Goal: Task Accomplishment & Management: Manage account settings

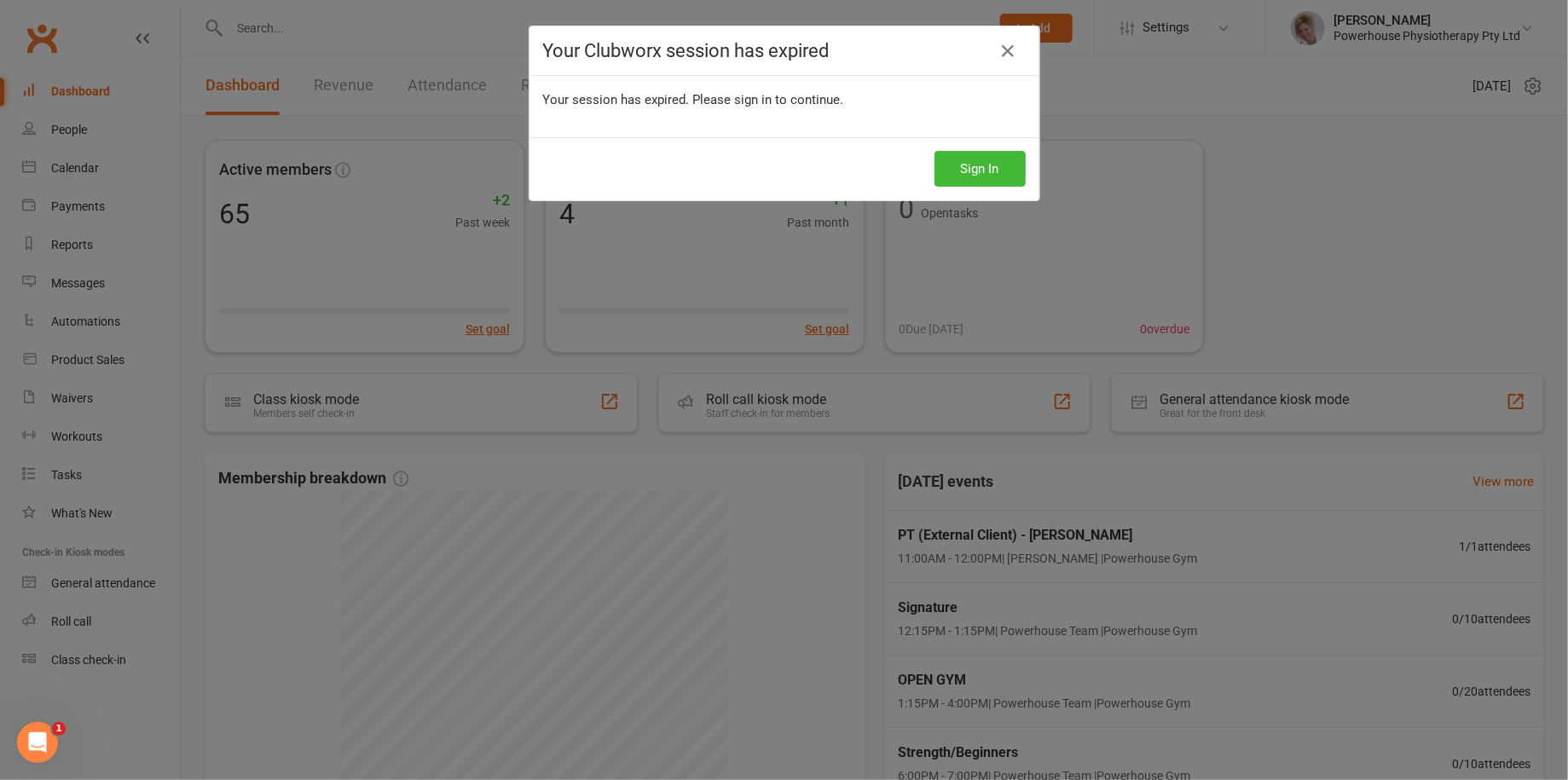
click at [985, 46] on h4 "Your Clubworx session has expired" at bounding box center [784, 50] width 483 height 21
drag, startPoint x: 1004, startPoint y: 46, endPoint x: 918, endPoint y: 45, distance: 86.0
click at [1005, 46] on icon at bounding box center [1009, 50] width 20 height 20
click at [110, 127] on div "Your Clubworx session has expired Your session has expired. Please sign in to c…" at bounding box center [784, 390] width 1568 height 780
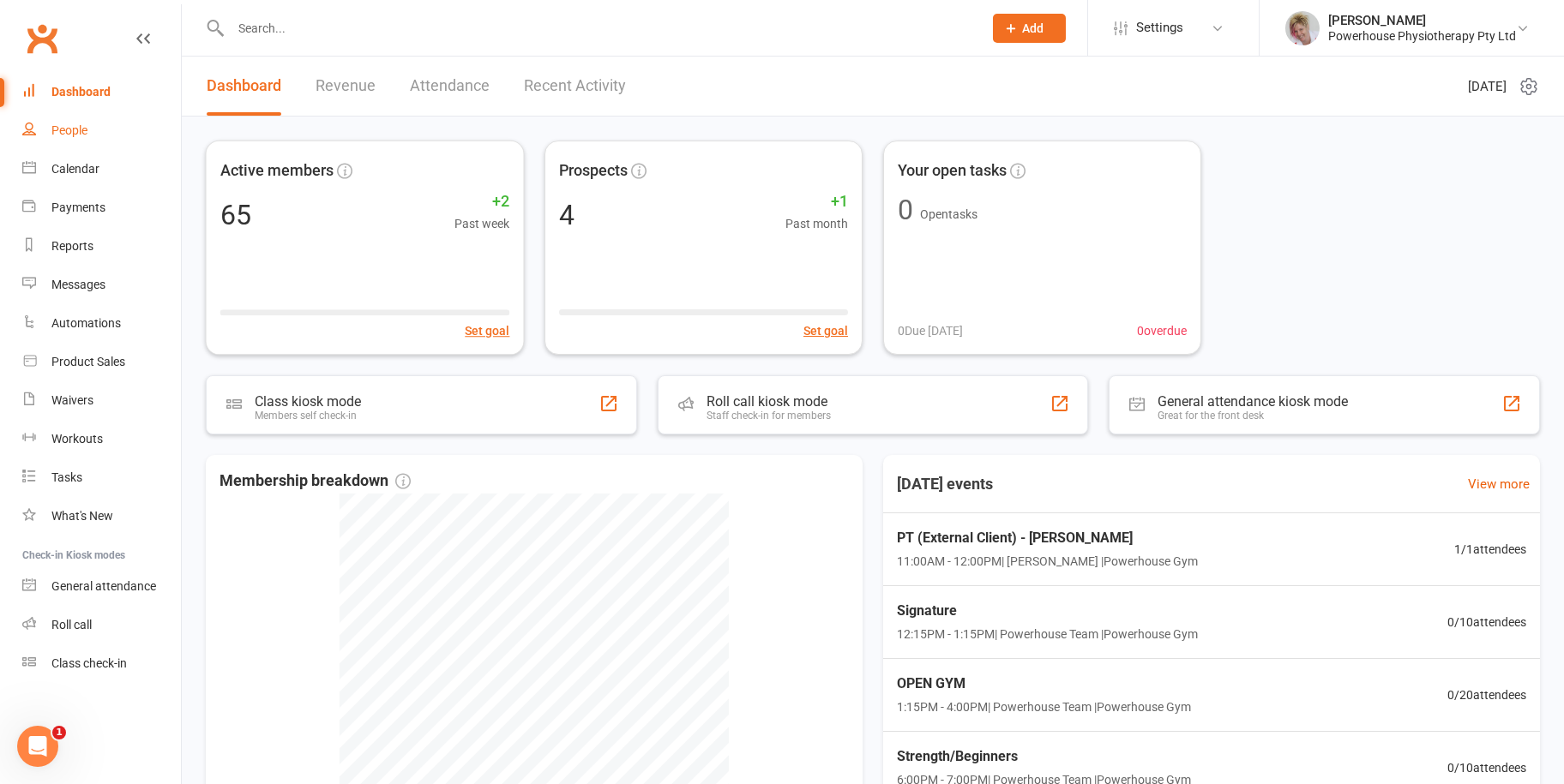
click at [87, 135] on div "People" at bounding box center [69, 130] width 36 height 14
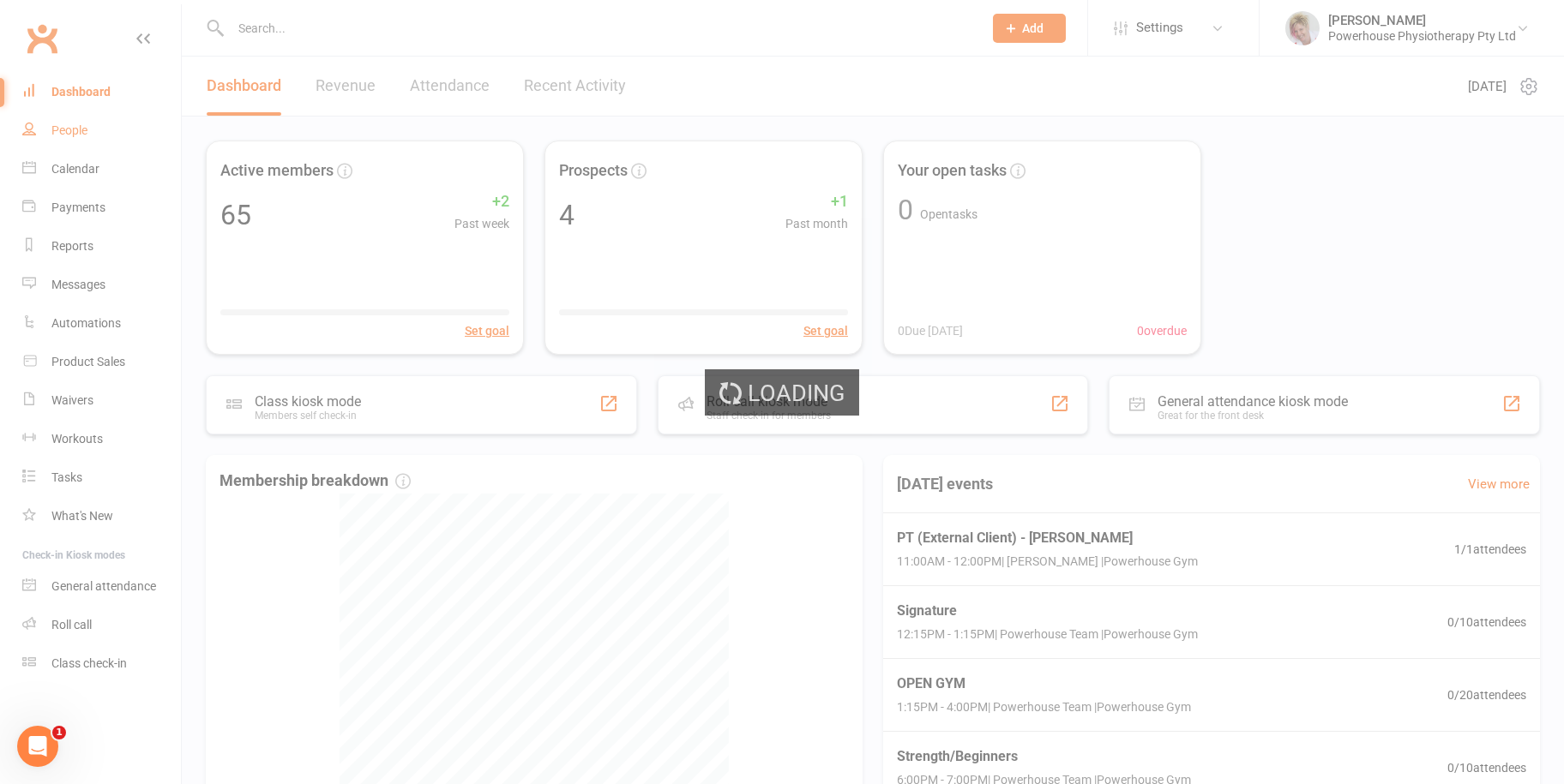
select select "100"
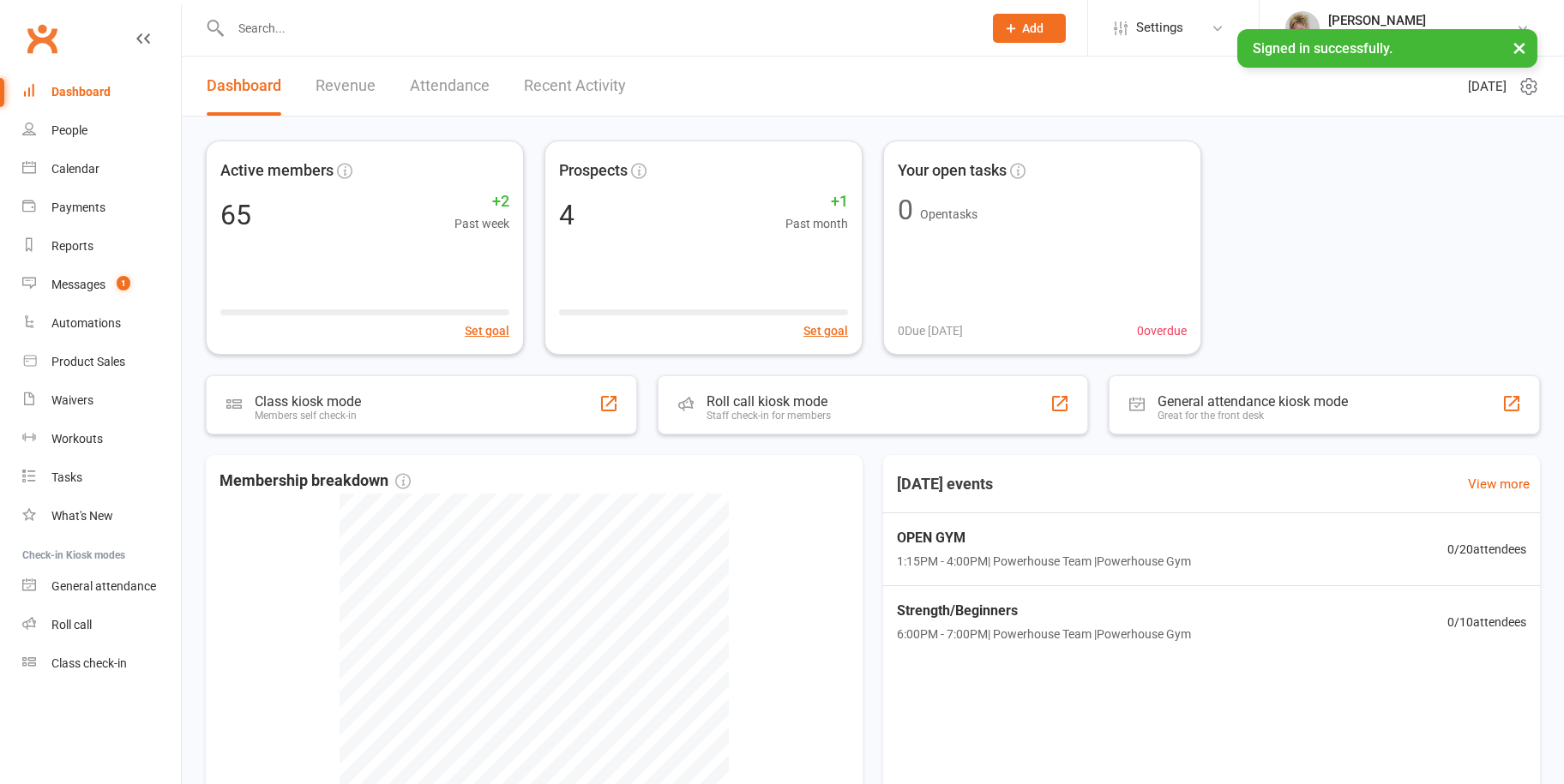
click at [316, 34] on input "text" at bounding box center [599, 28] width 746 height 24
type input "trevor"
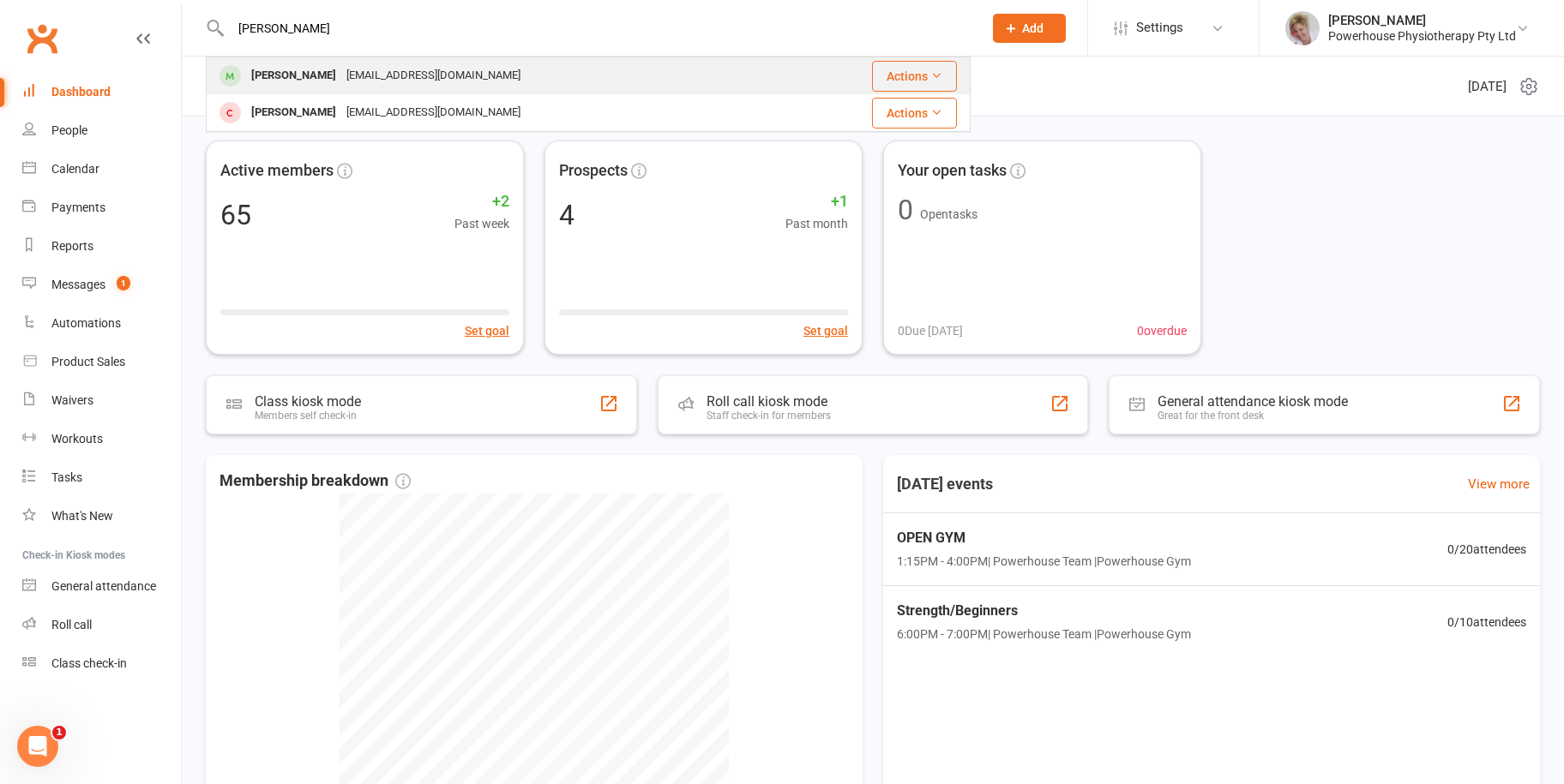
click at [396, 85] on div "trevorheldt@gmail.com" at bounding box center [433, 76] width 184 height 25
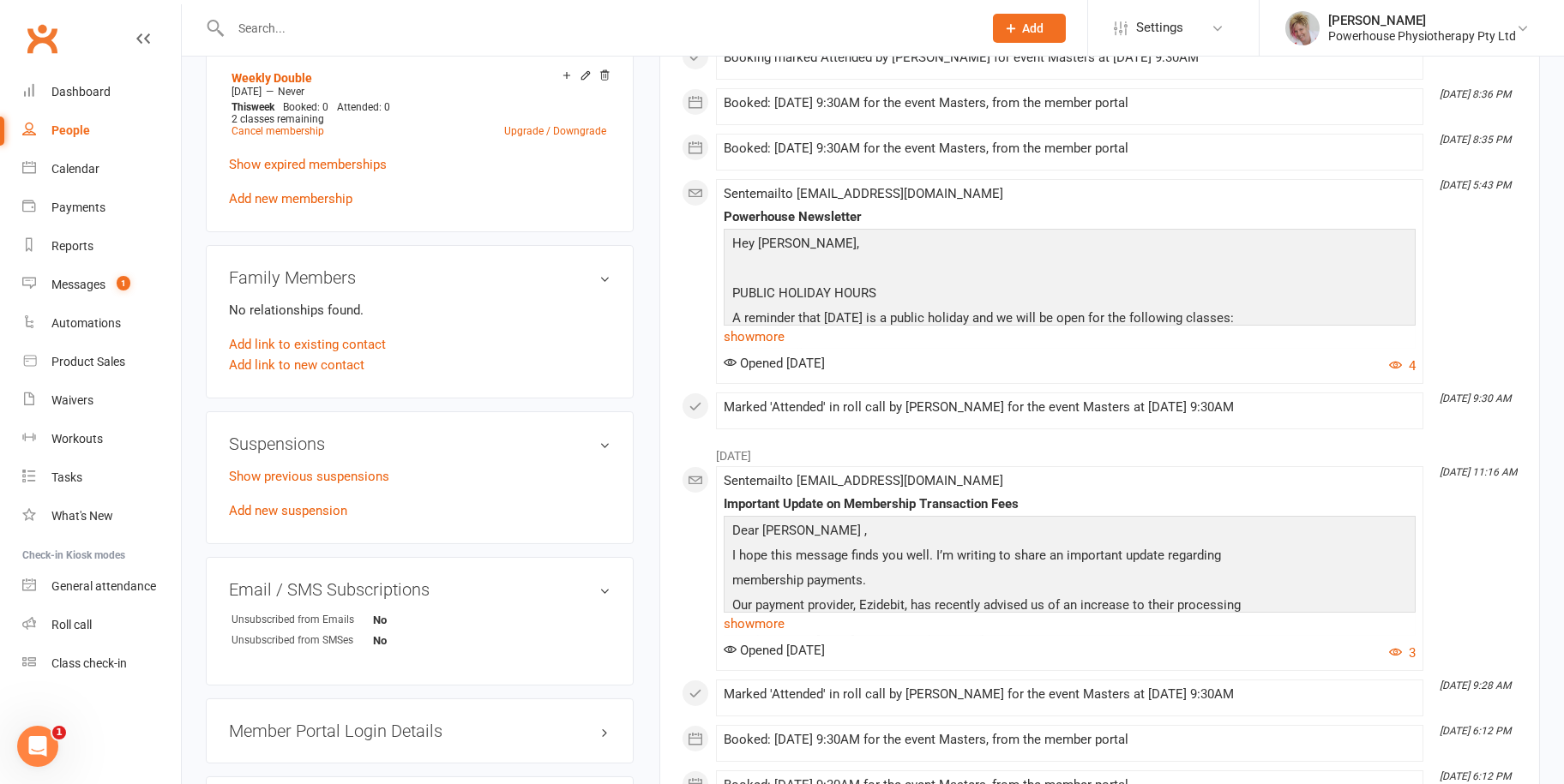
scroll to position [857, 0]
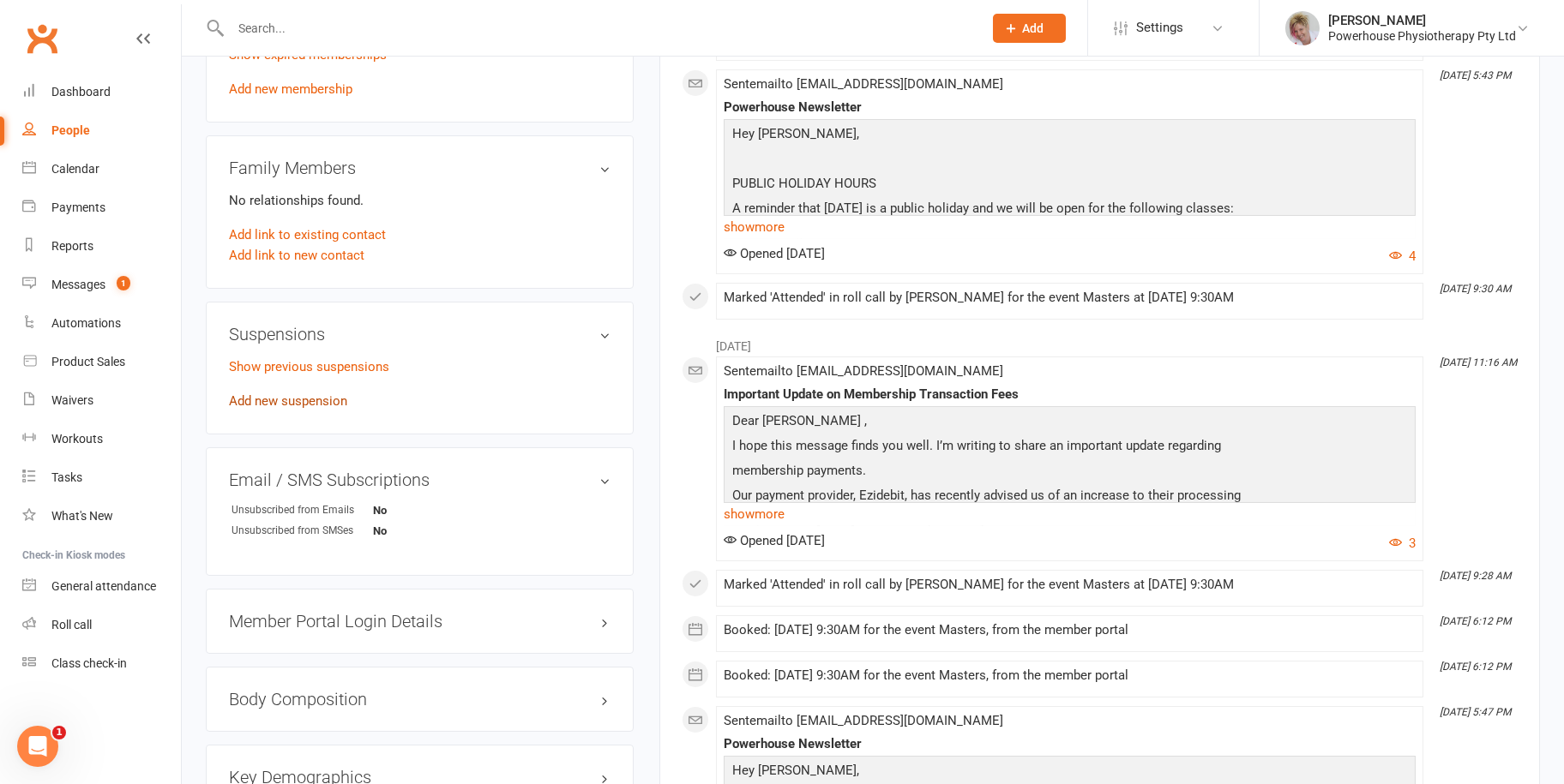
click at [321, 400] on link "Add new suspension" at bounding box center [288, 401] width 119 height 16
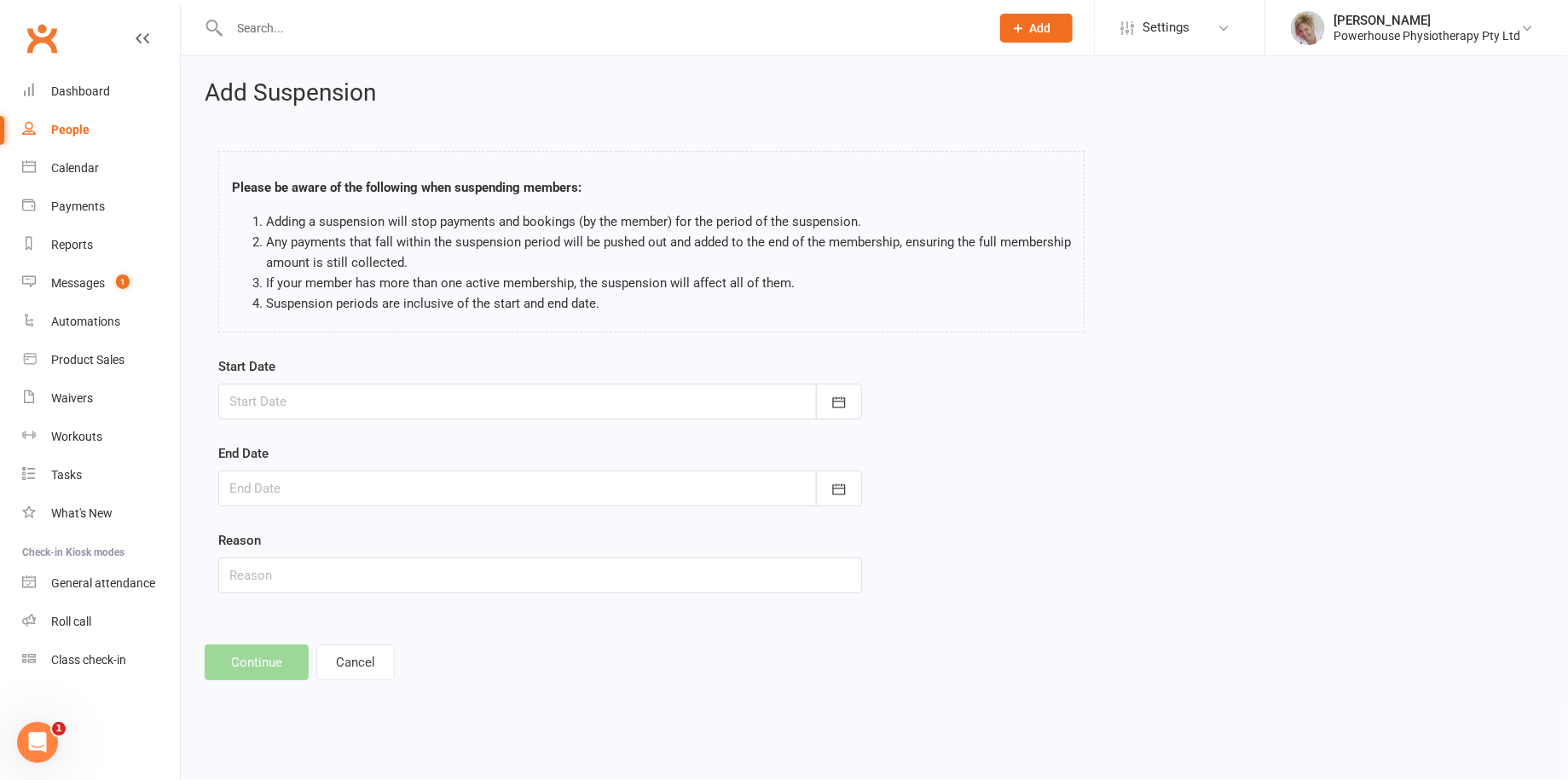
click at [675, 381] on div "Start Date October 2025 Sun Mon Tue Wed Thu Fri Sat 40 28 29 30 01 02 03 04 41 …" at bounding box center [540, 387] width 644 height 63
click at [667, 392] on div at bounding box center [540, 401] width 644 height 36
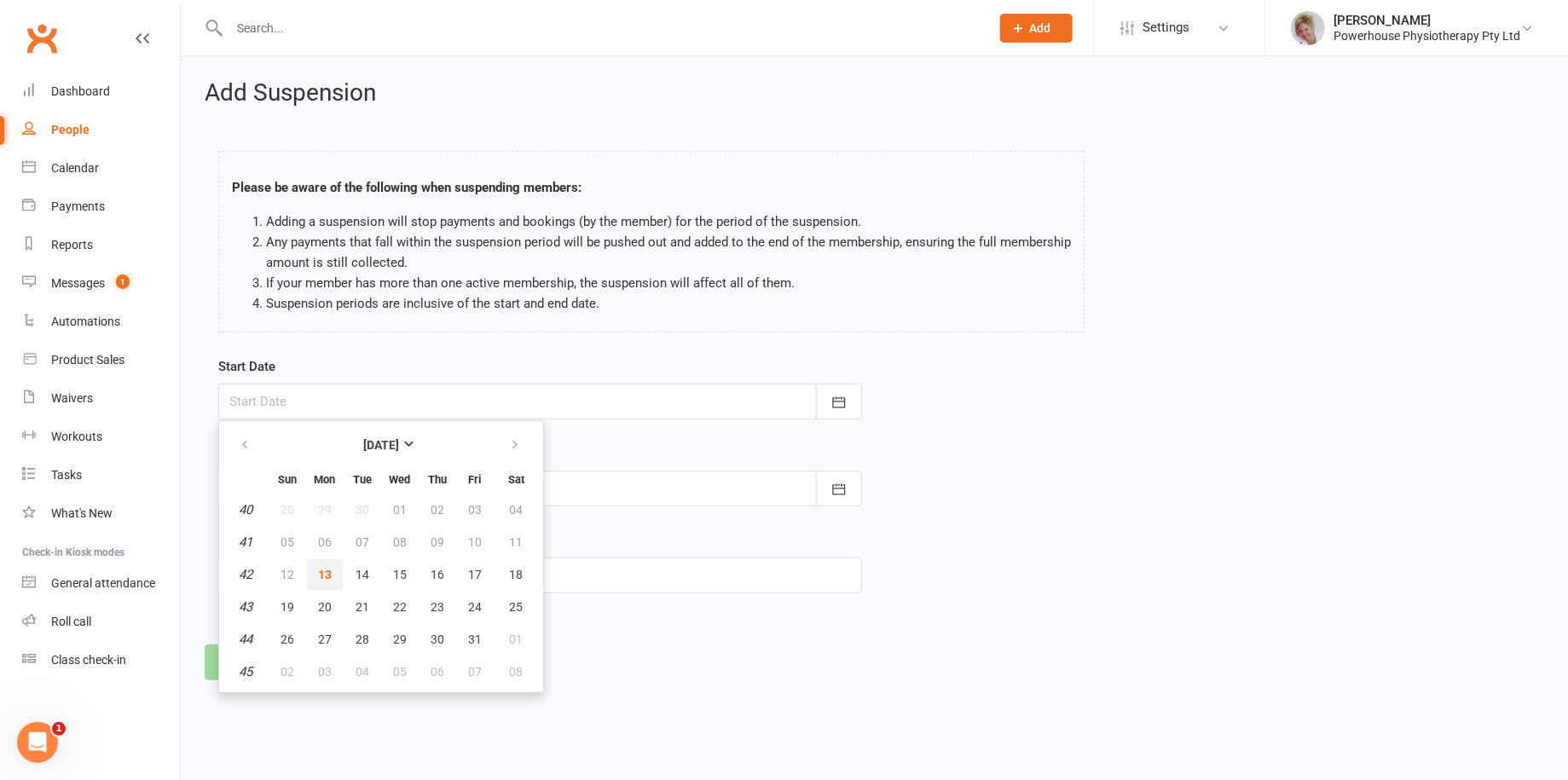
click at [321, 577] on span "13" at bounding box center [325, 575] width 14 height 14
type input "13 Oct 2025"
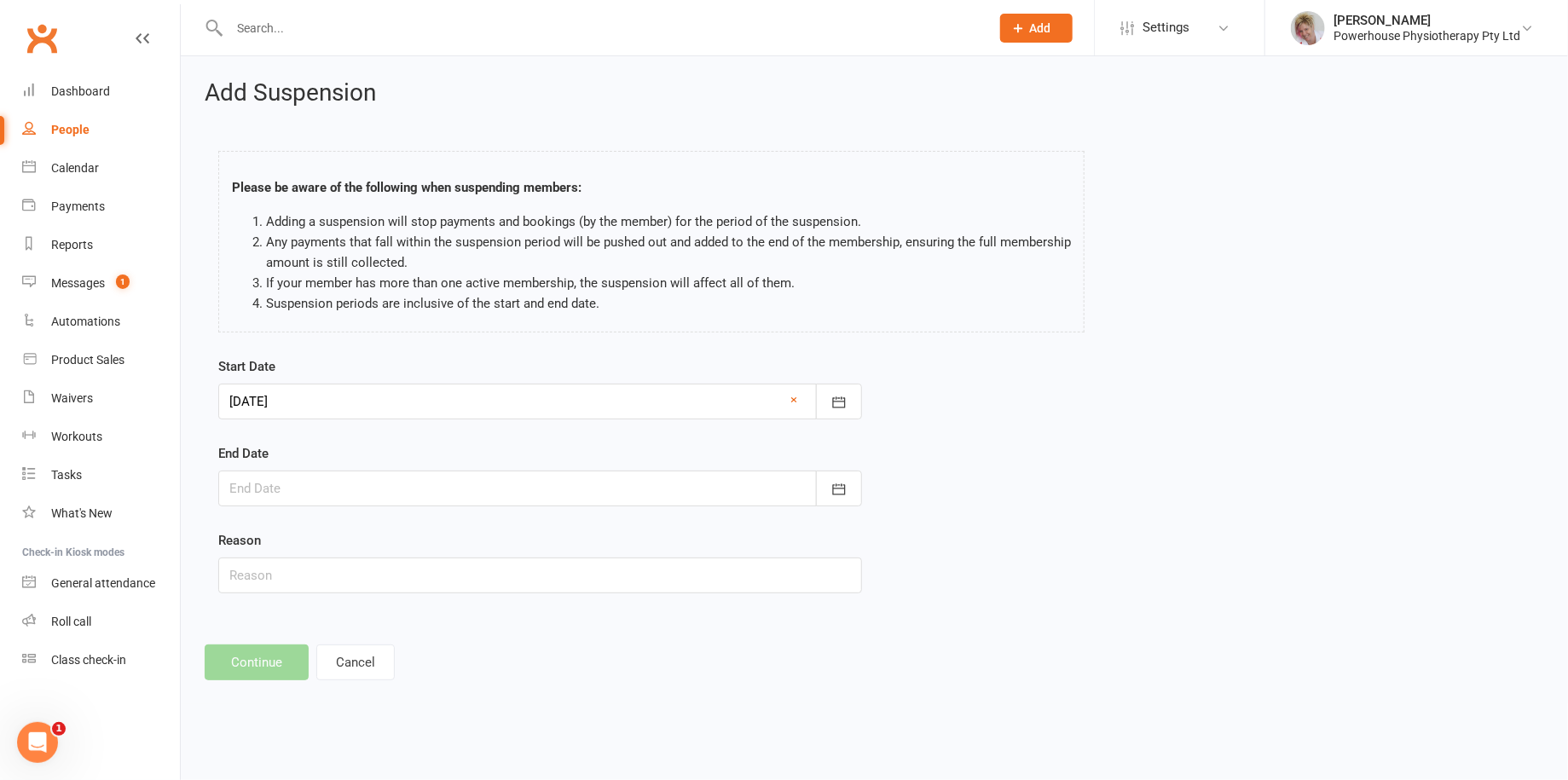
click at [346, 484] on div at bounding box center [540, 488] width 644 height 36
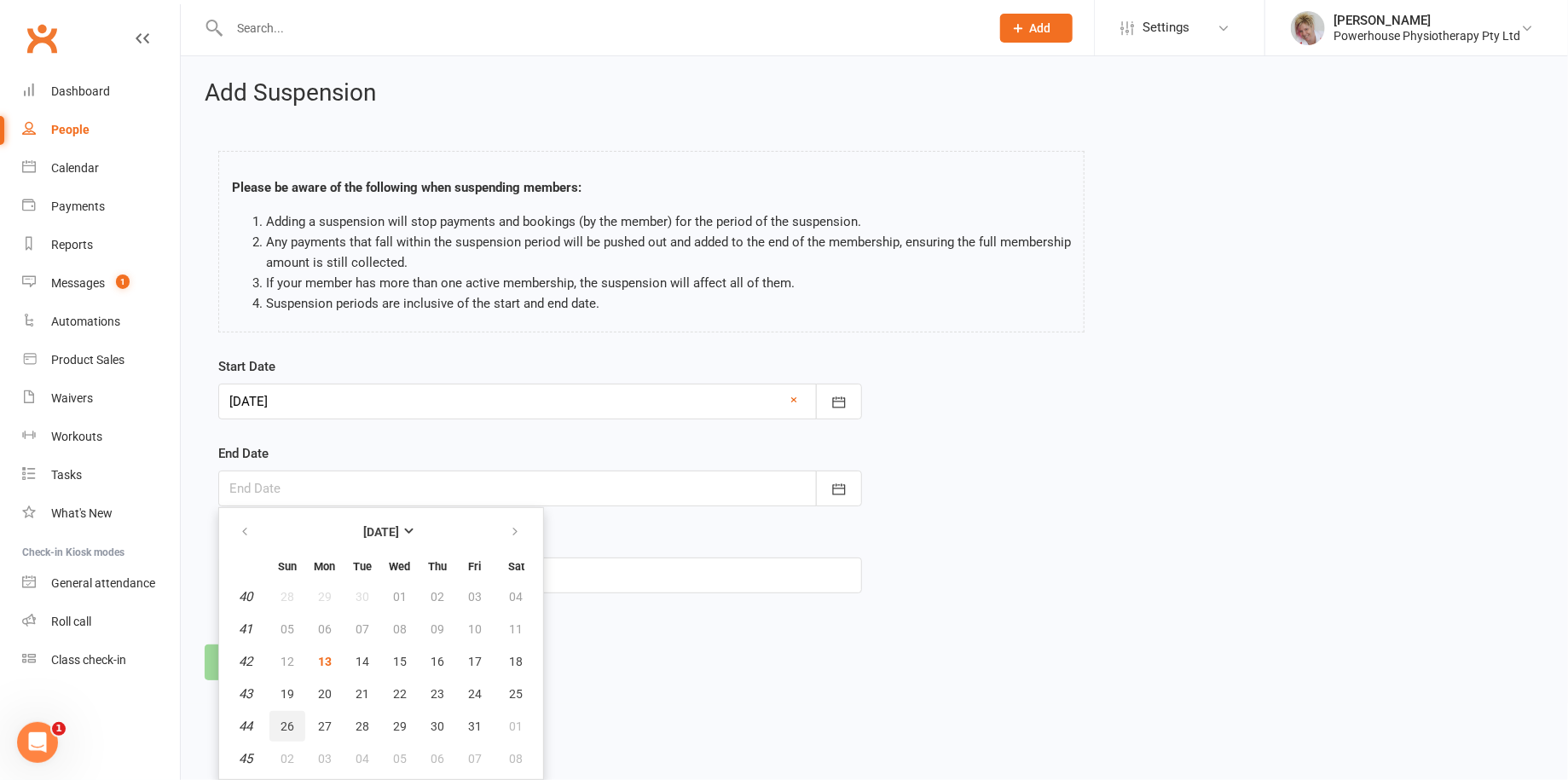
click at [287, 725] on span "26" at bounding box center [287, 727] width 14 height 14
type input "26 Oct 2025"
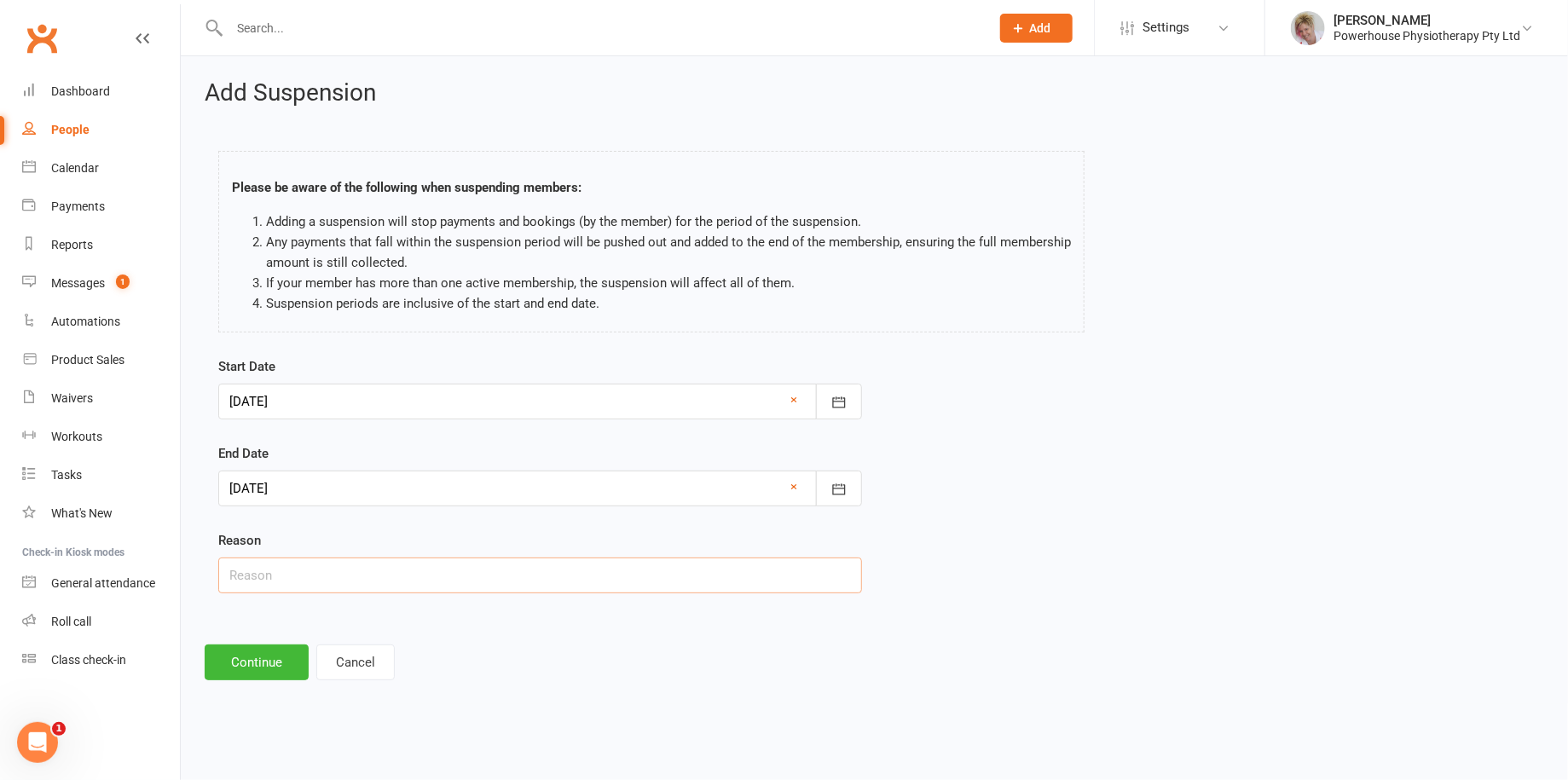
click at [365, 581] on input "text" at bounding box center [540, 575] width 644 height 36
type input "Rest legs - sent email 13.10.25"
click at [262, 663] on button "Continue" at bounding box center [256, 662] width 104 height 36
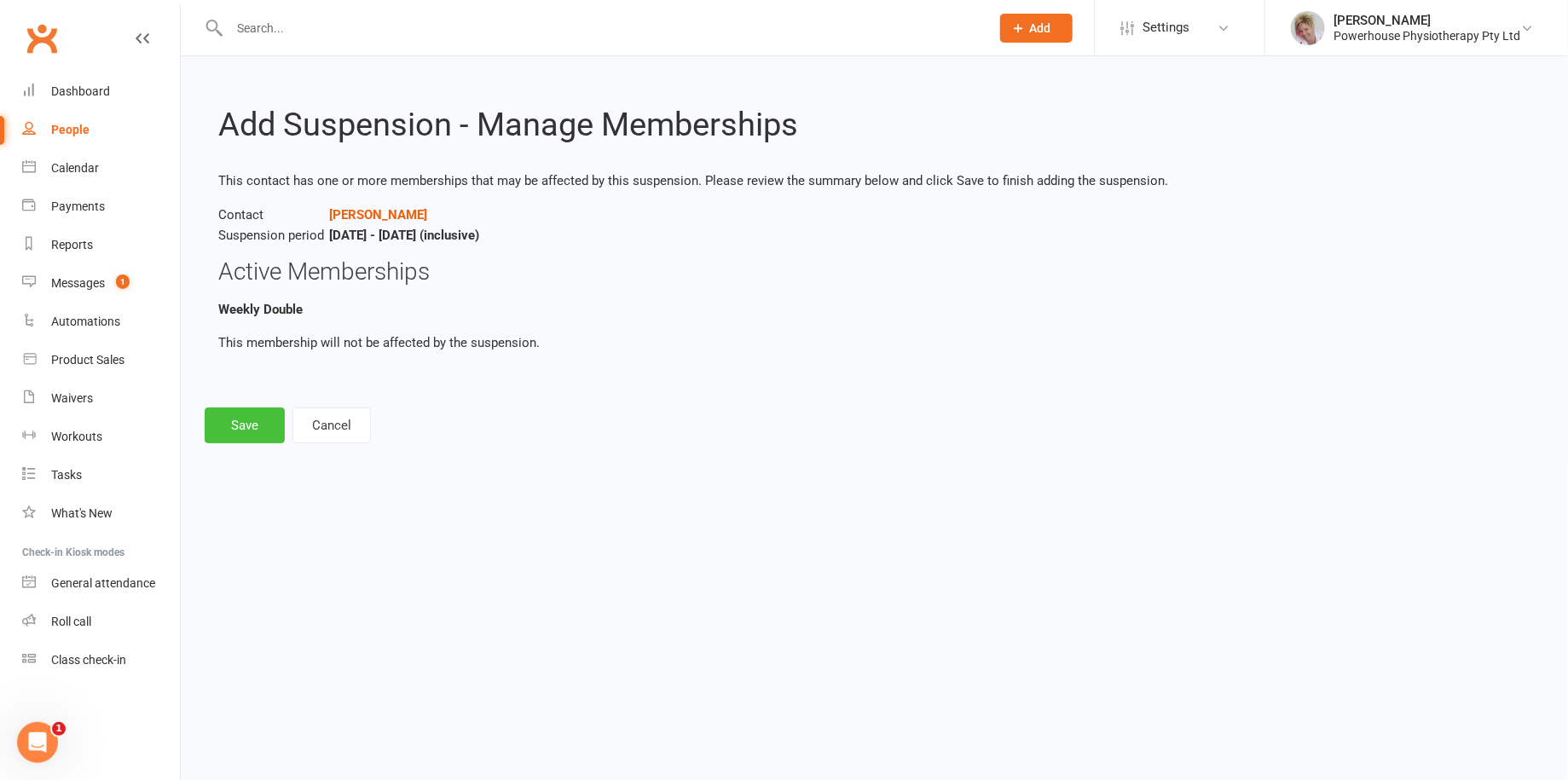
click at [264, 426] on button "Save" at bounding box center [244, 425] width 80 height 36
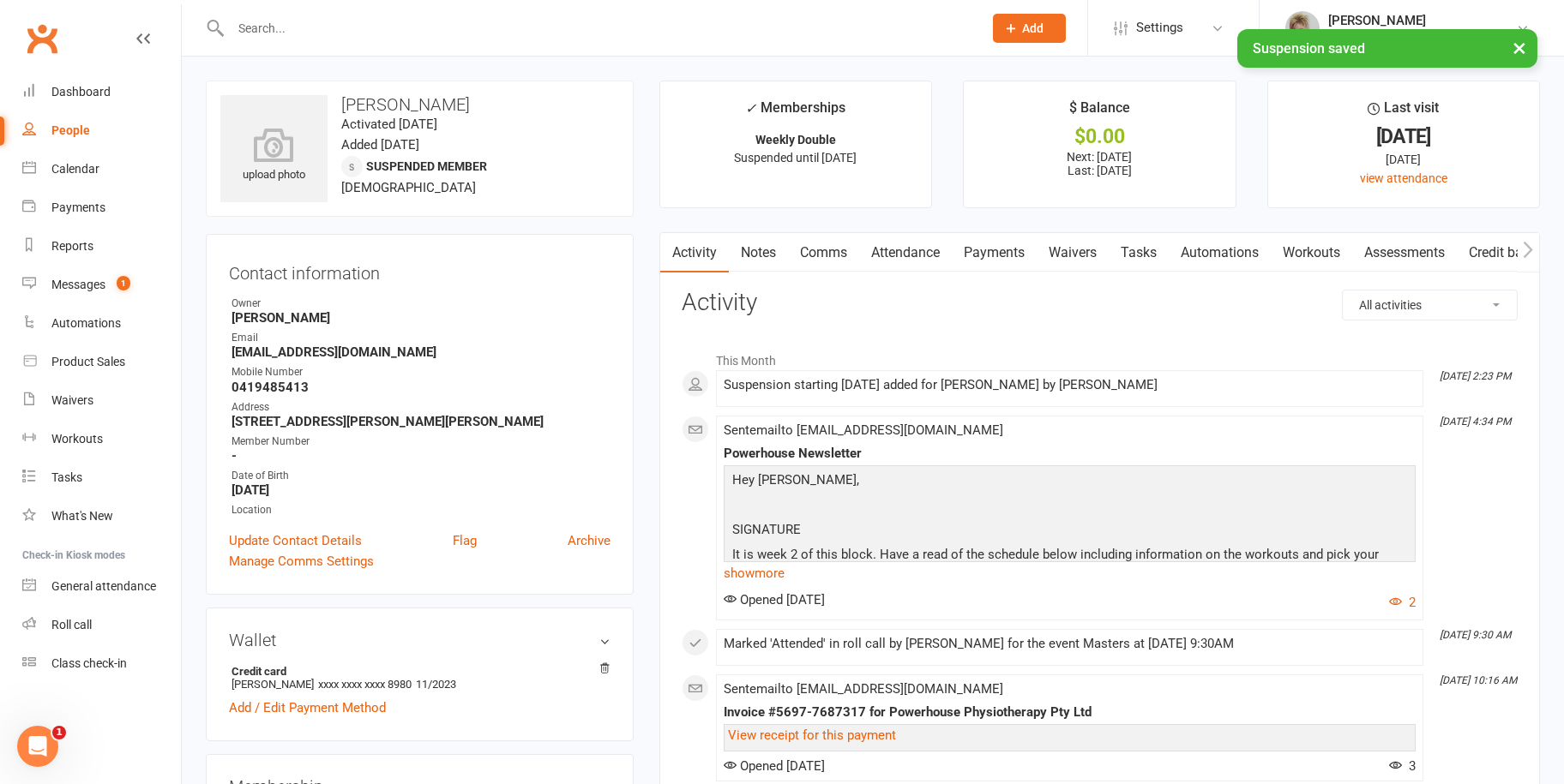
click at [1009, 256] on link "Payments" at bounding box center [994, 253] width 85 height 40
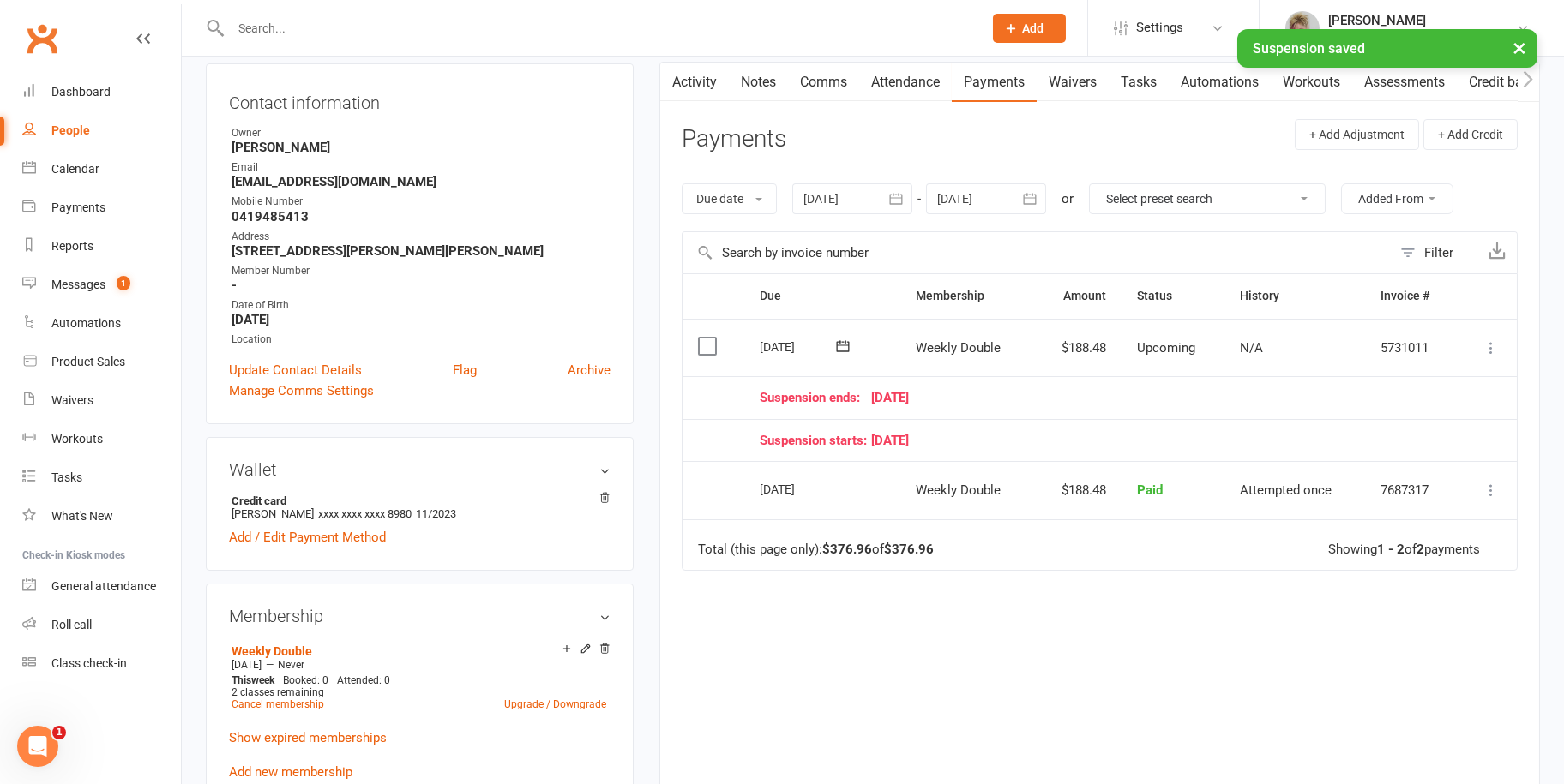
scroll to position [171, 0]
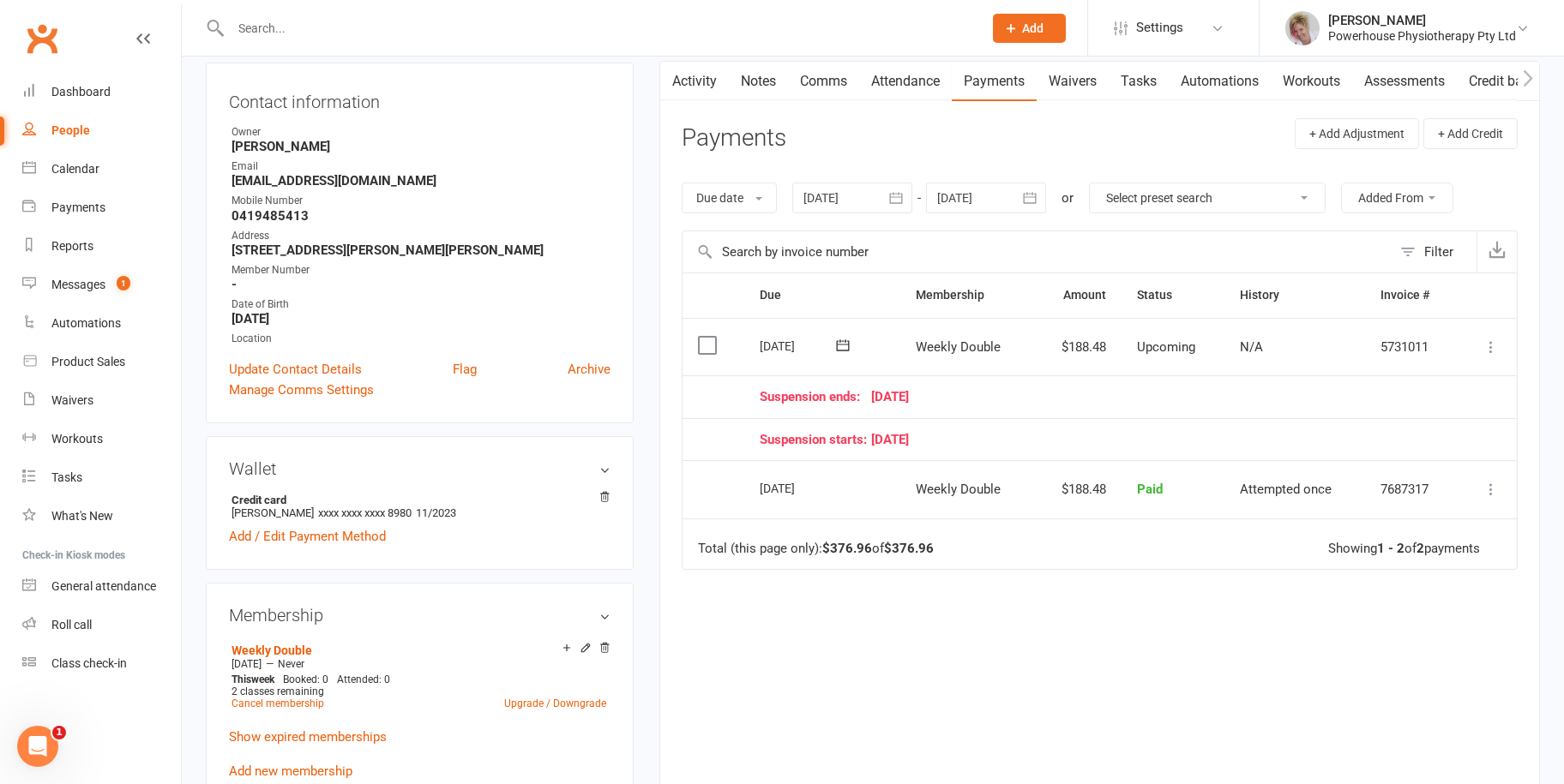
click at [1483, 346] on icon at bounding box center [1491, 347] width 18 height 18
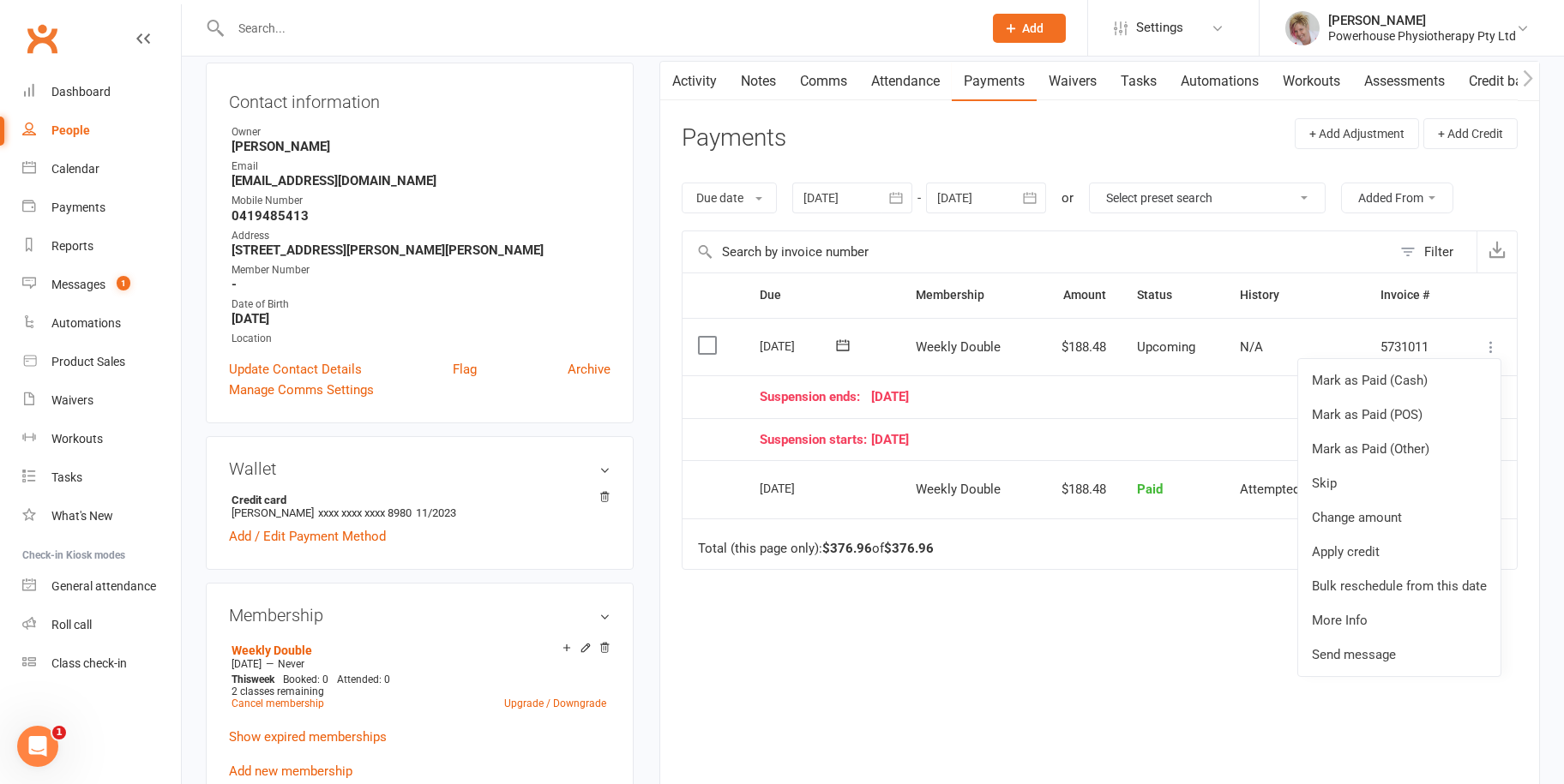
click at [963, 382] on td "Suspension ends: 26 October 25" at bounding box center [1101, 397] width 712 height 43
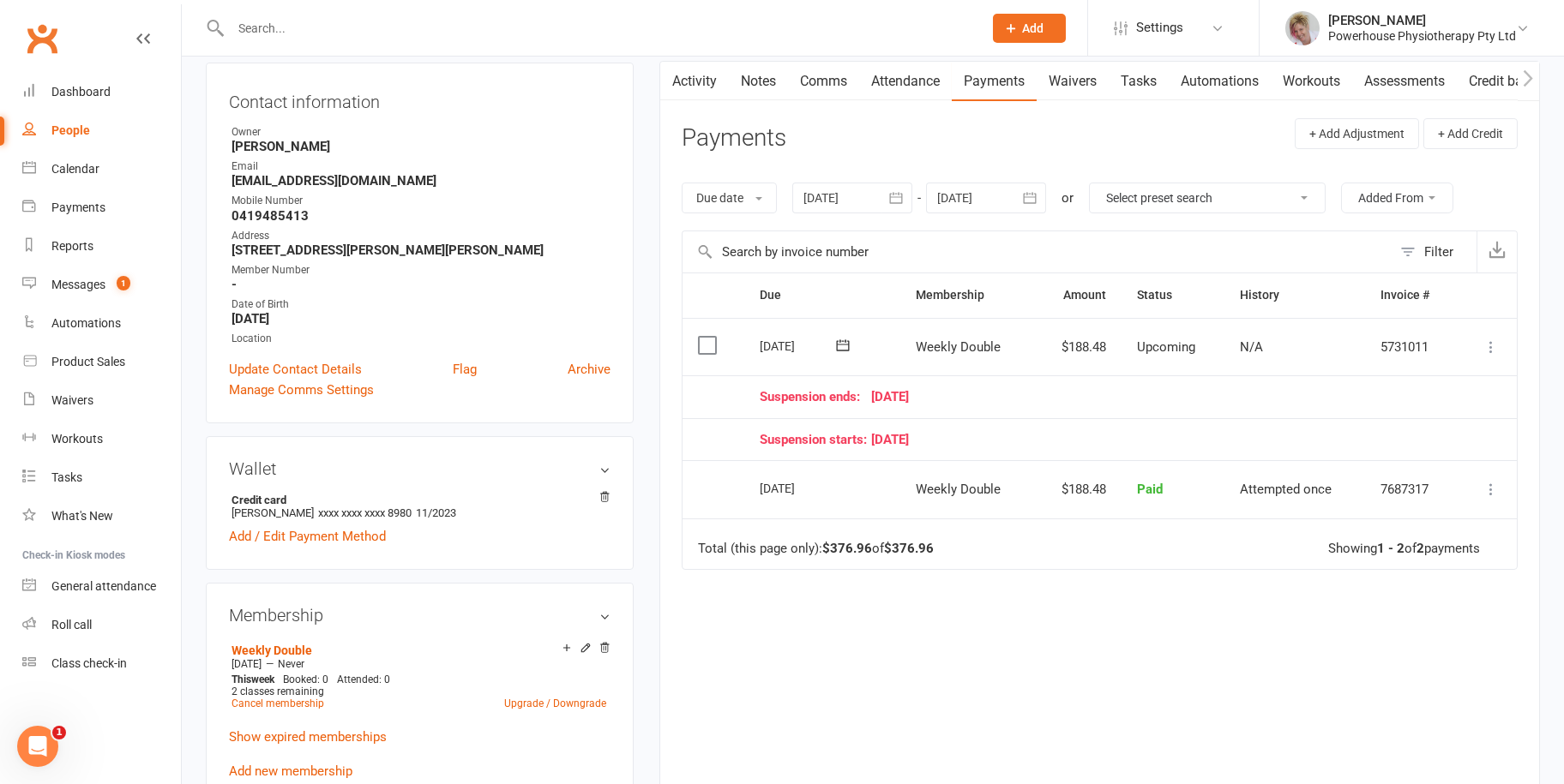
click at [1490, 347] on icon at bounding box center [1491, 347] width 18 height 18
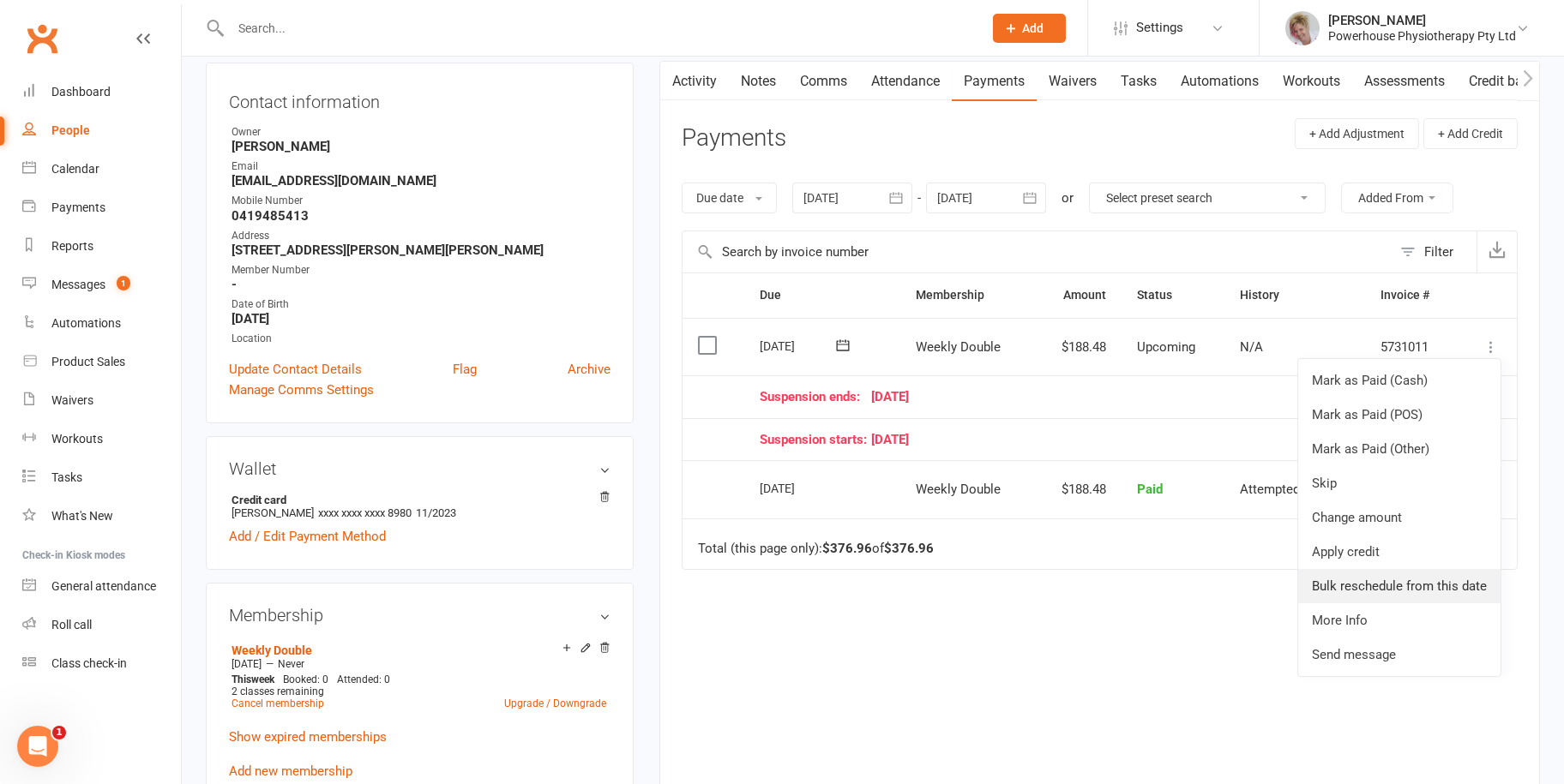
click at [1424, 590] on link "Bulk reschedule from this date" at bounding box center [1400, 586] width 202 height 34
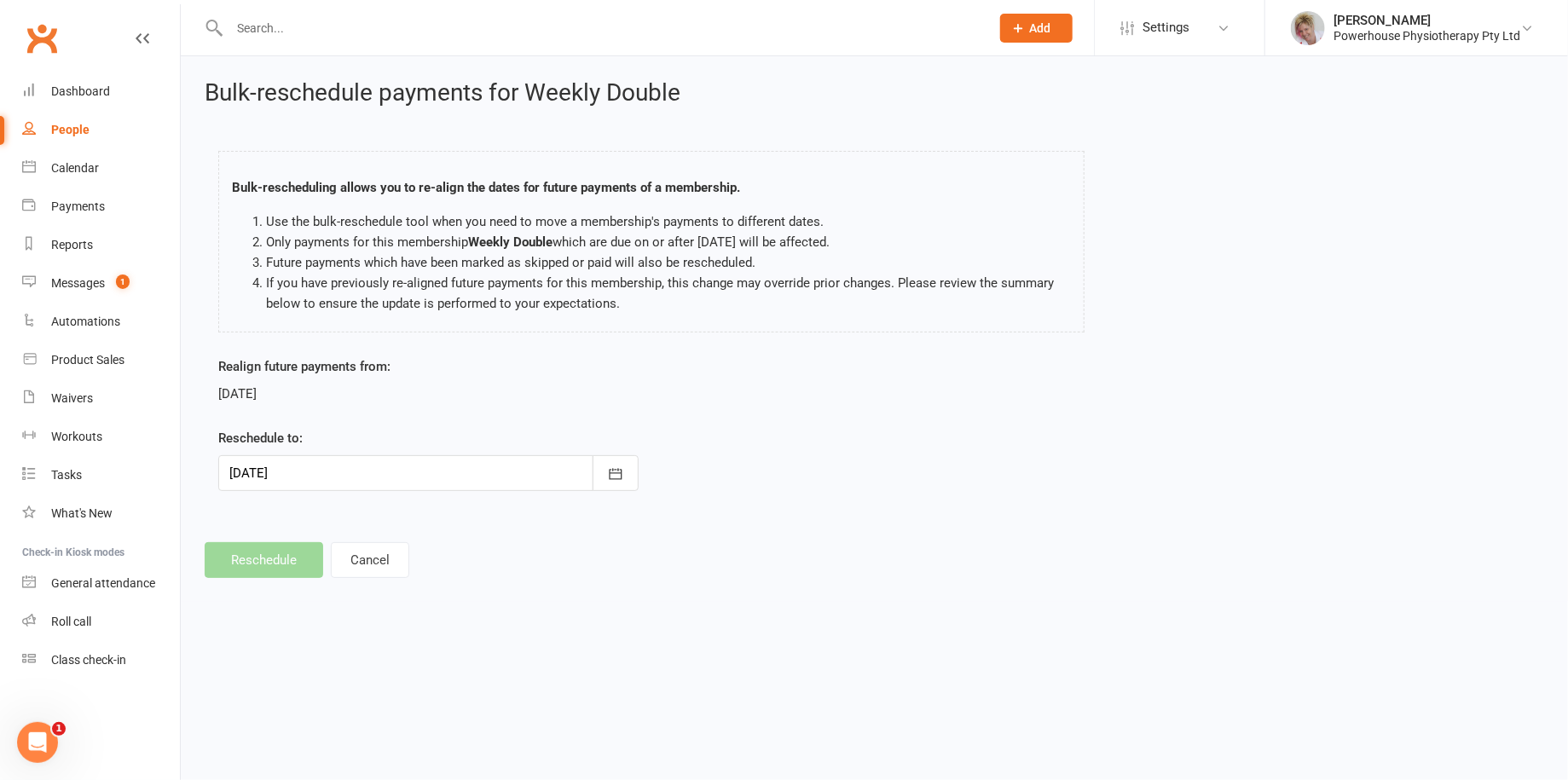
click at [333, 466] on div at bounding box center [429, 472] width 420 height 36
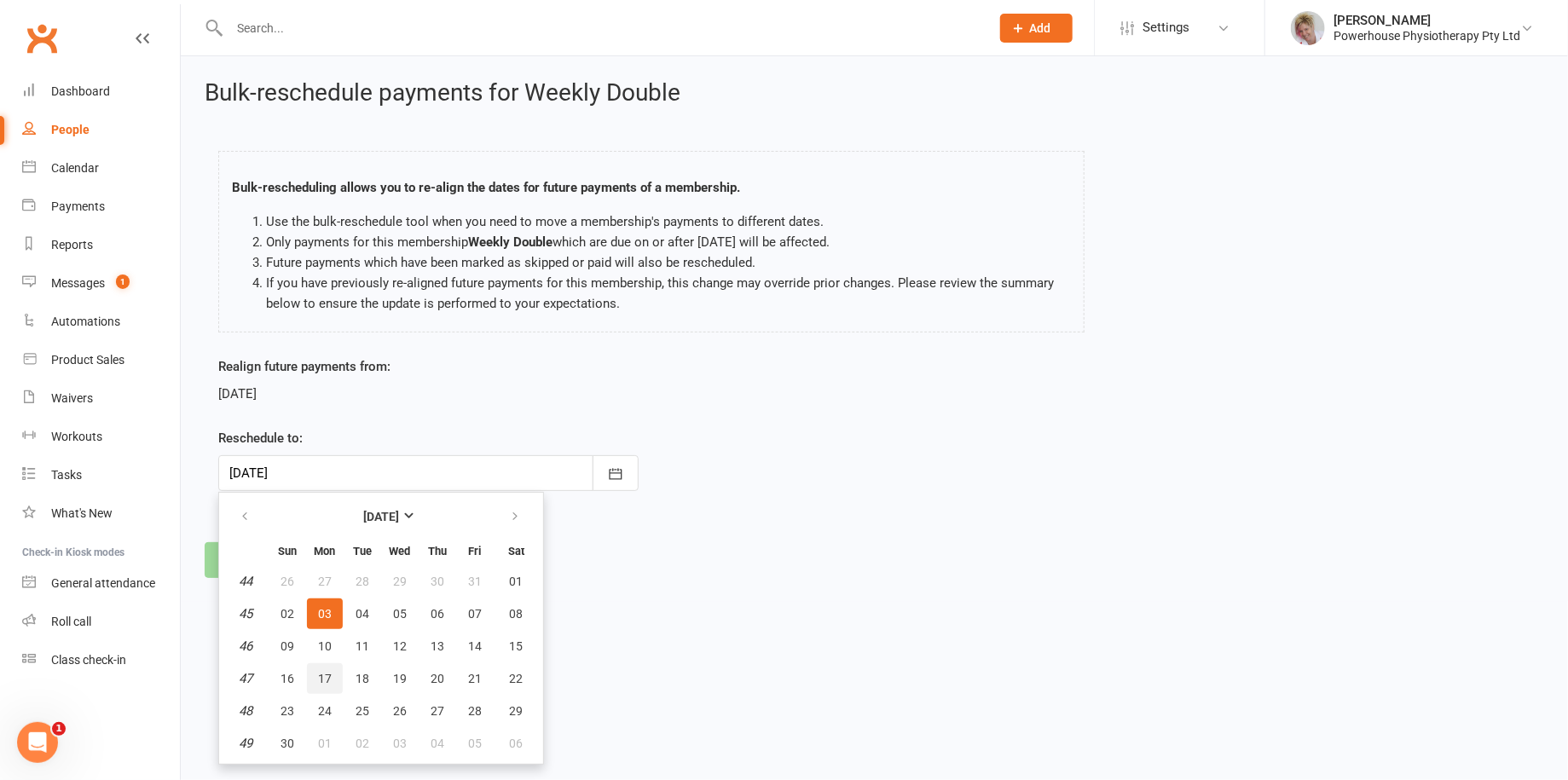
click at [328, 684] on button "17" at bounding box center [324, 678] width 36 height 31
type input "17 Nov 2025"
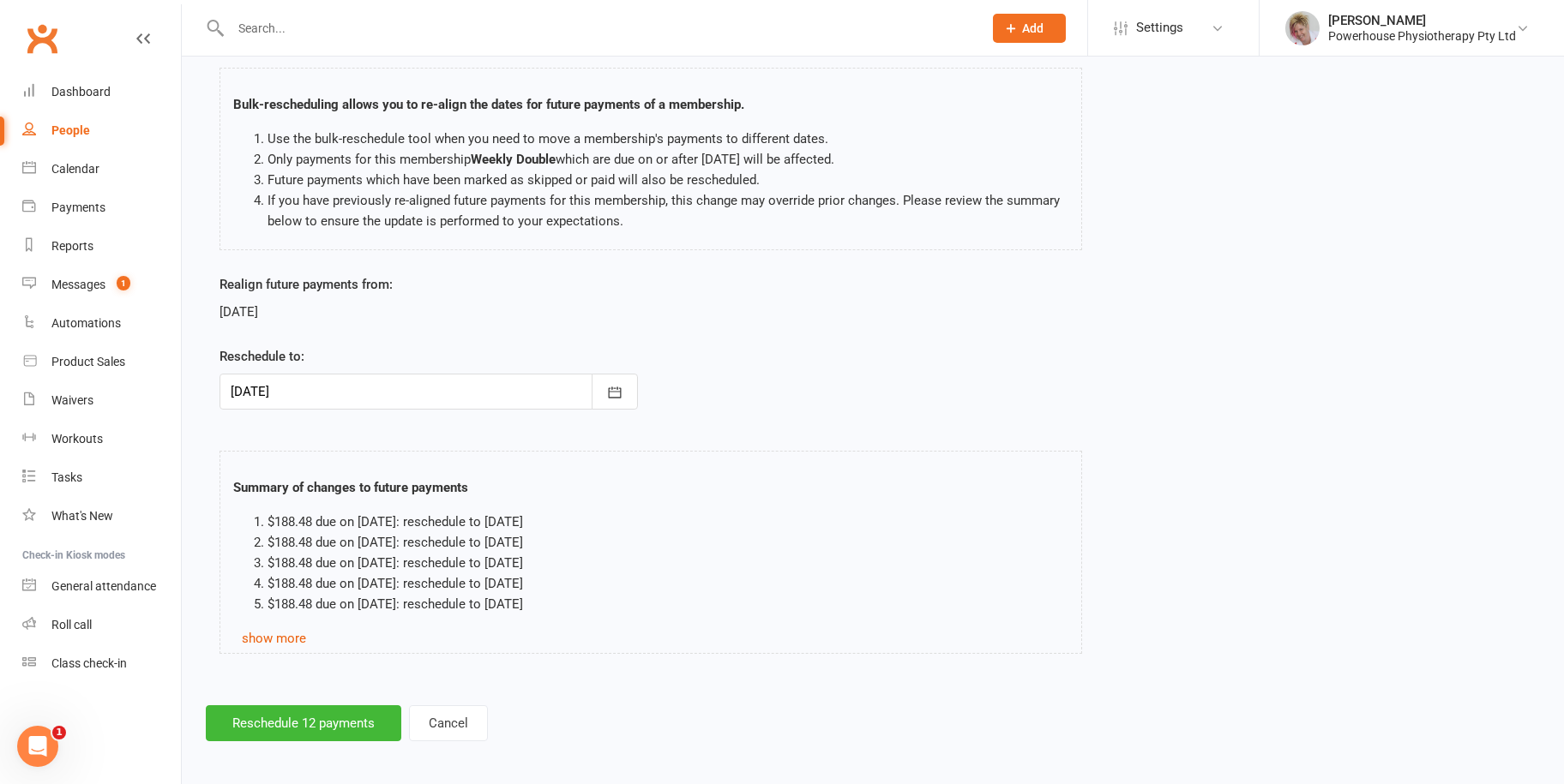
scroll to position [89, 0]
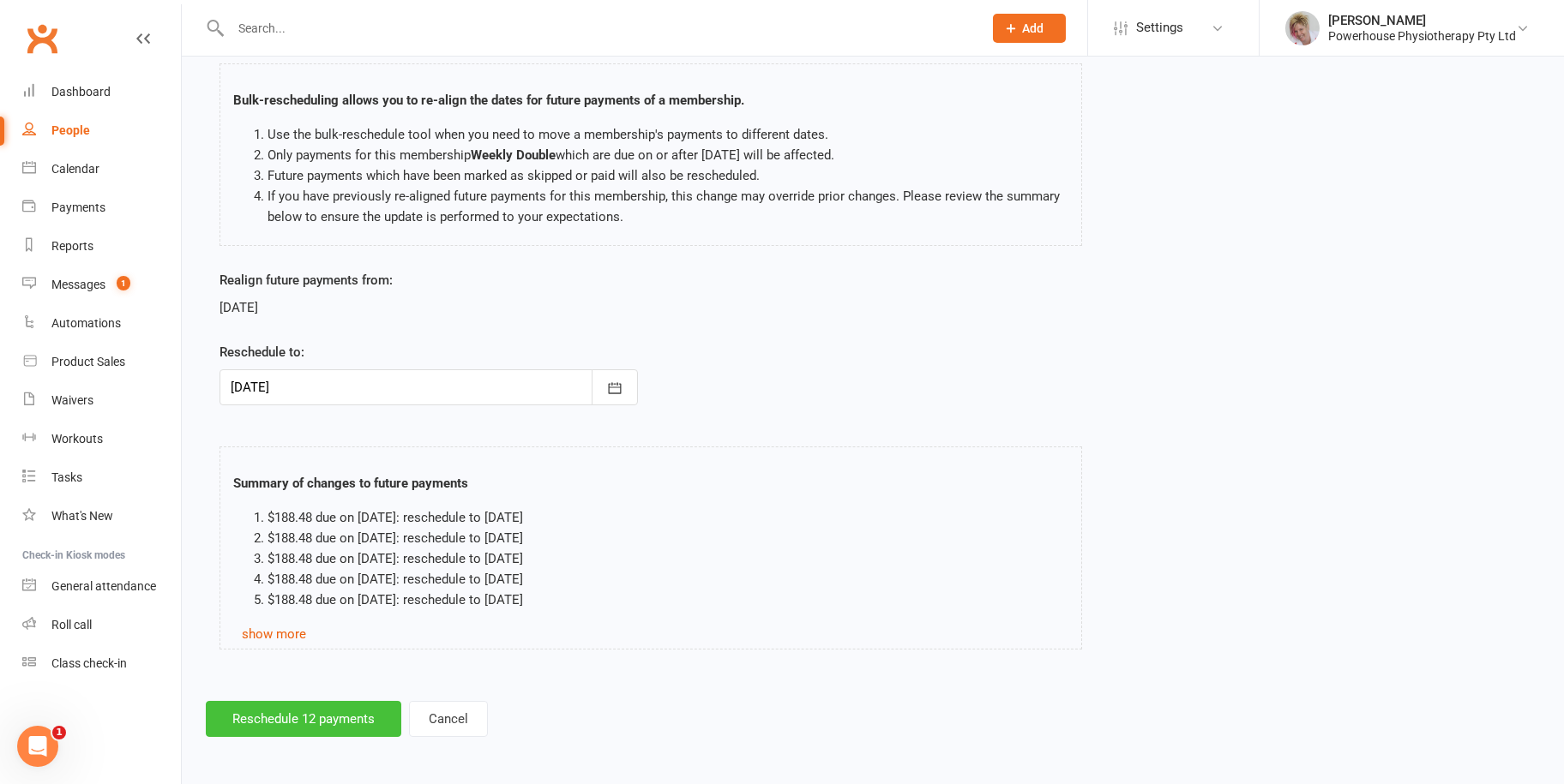
click at [346, 705] on button "Reschedule 12 payments" at bounding box center [303, 719] width 196 height 36
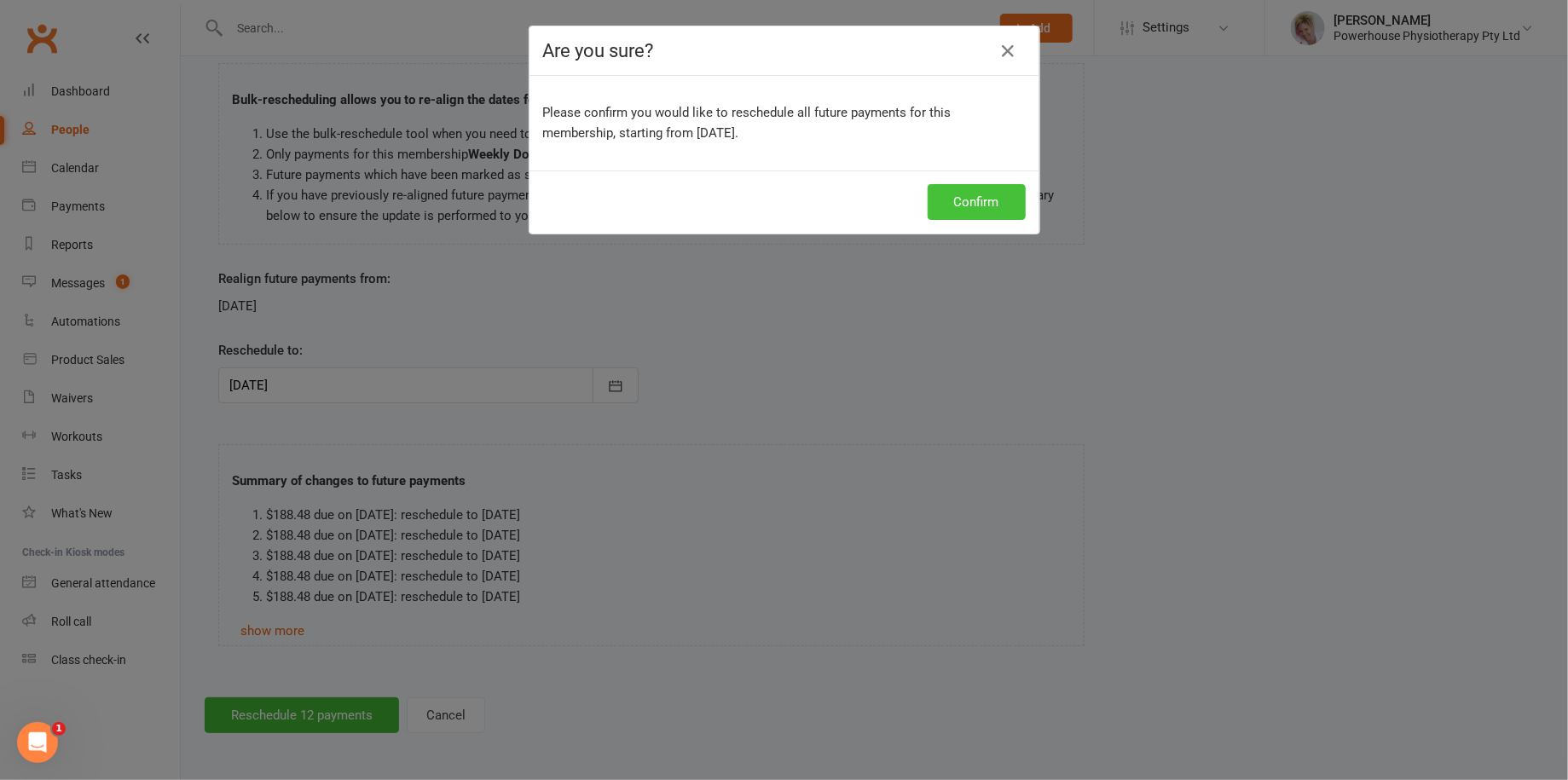
click at [978, 204] on button "Confirm" at bounding box center [977, 201] width 98 height 36
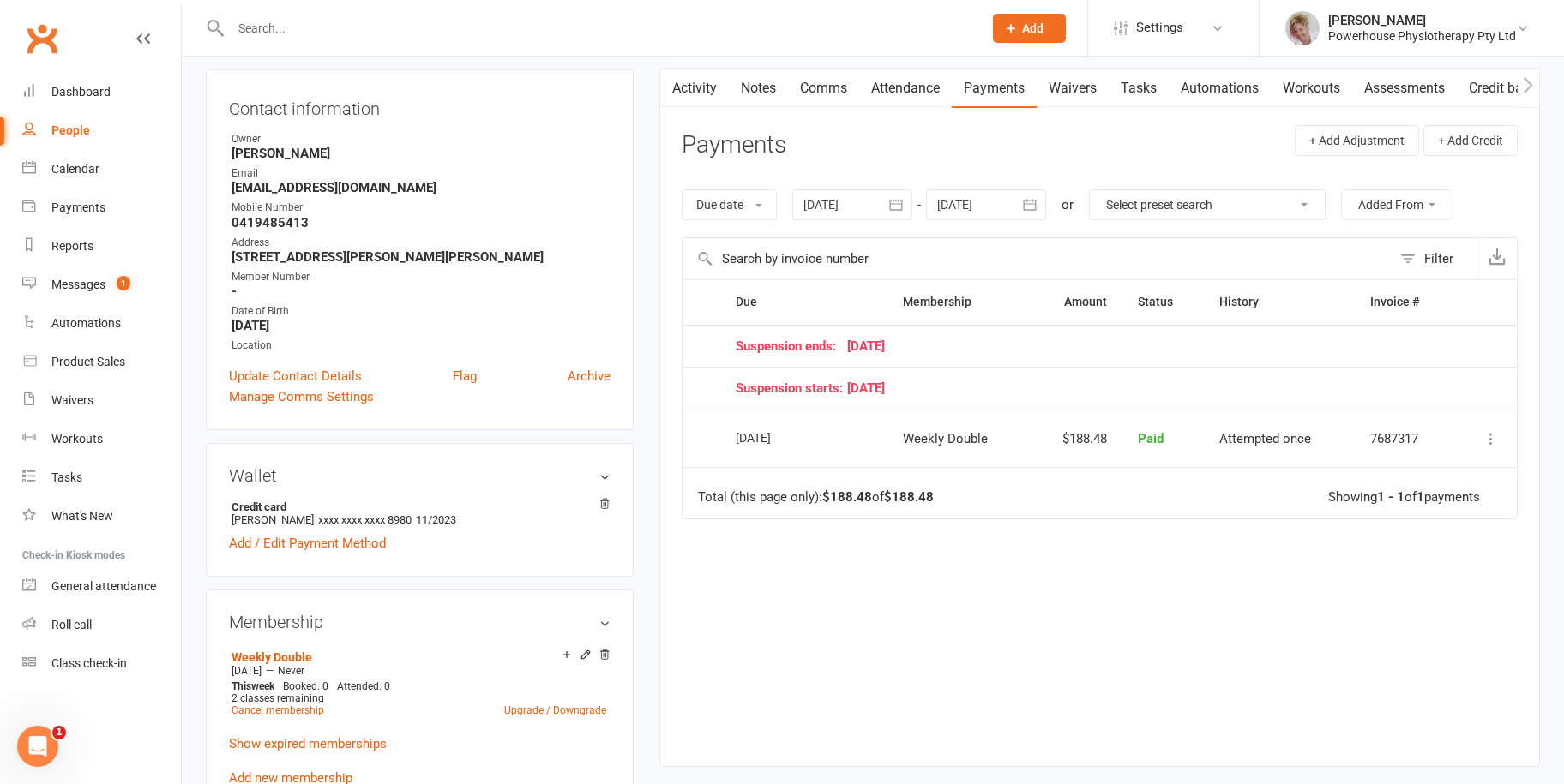
scroll to position [171, 0]
